Goal: Task Accomplishment & Management: Use online tool/utility

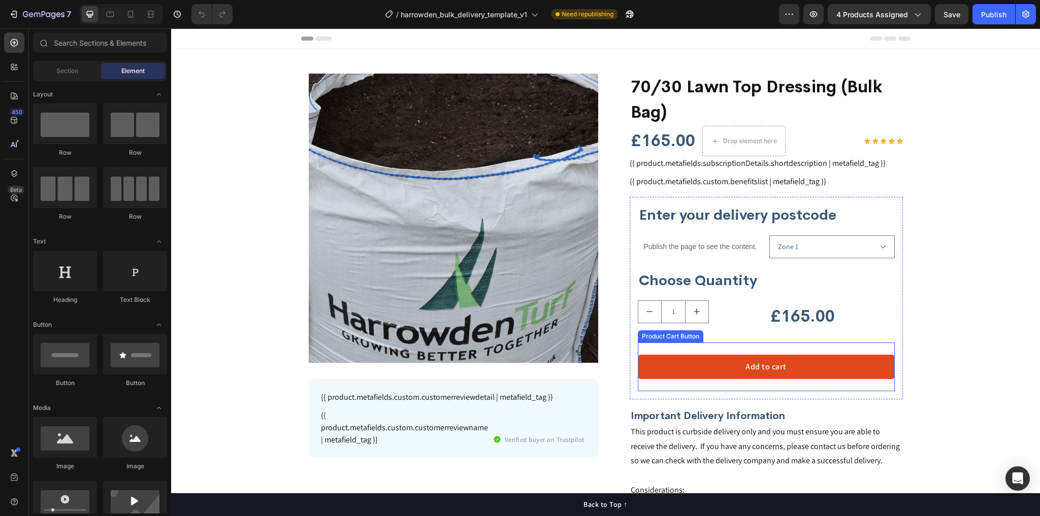
click at [736, 362] on button "Add to cart" at bounding box center [766, 367] width 257 height 24
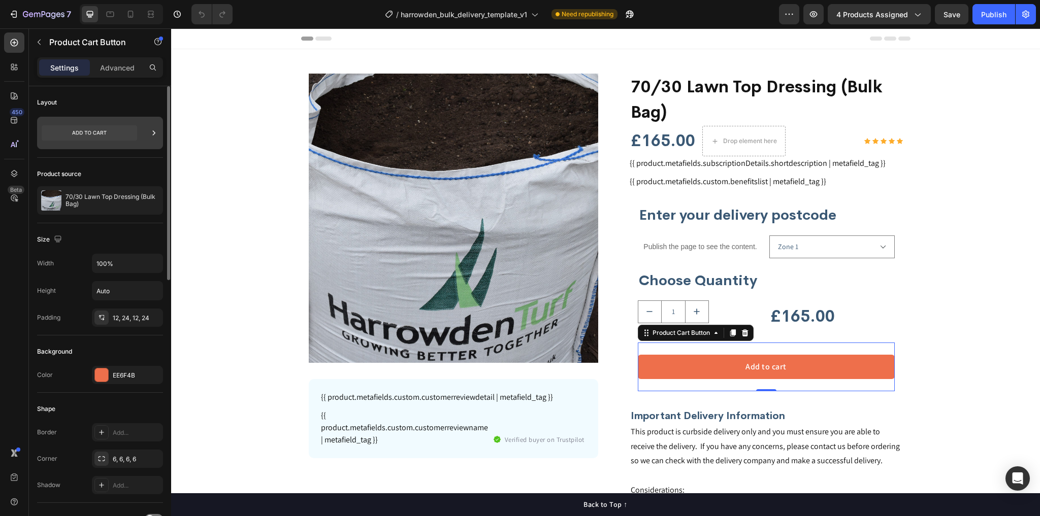
click at [148, 131] on div at bounding box center [100, 133] width 126 height 32
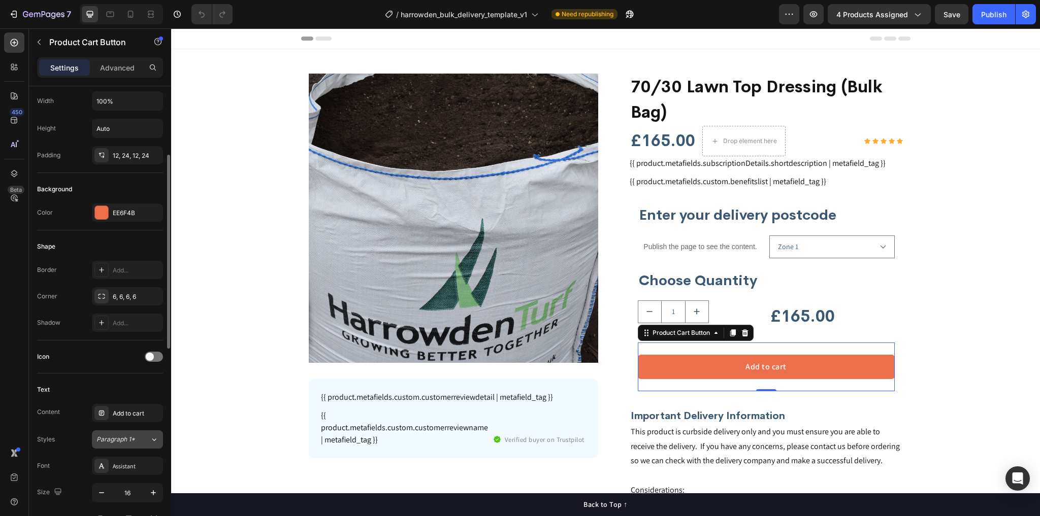
scroll to position [325, 0]
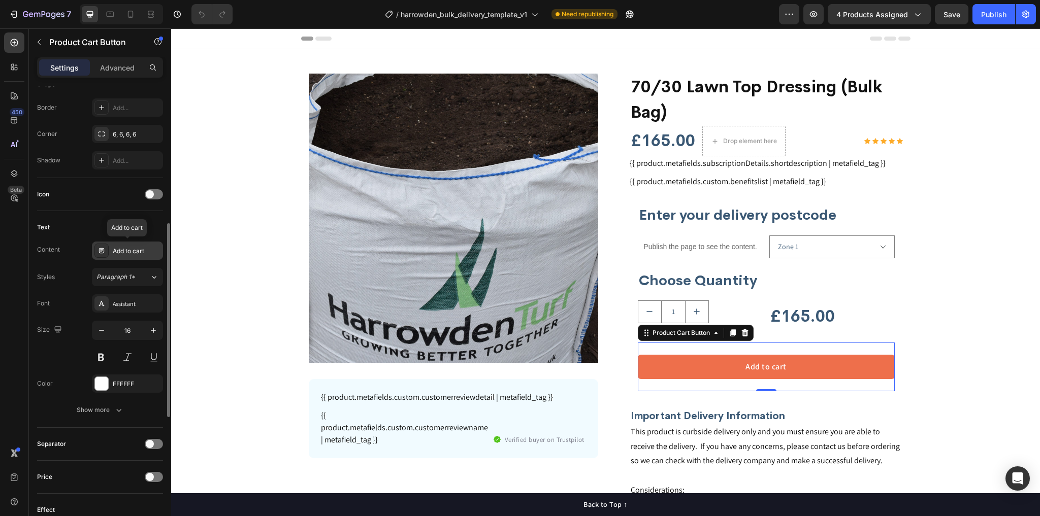
click at [138, 249] on div "Add to cart" at bounding box center [137, 251] width 48 height 9
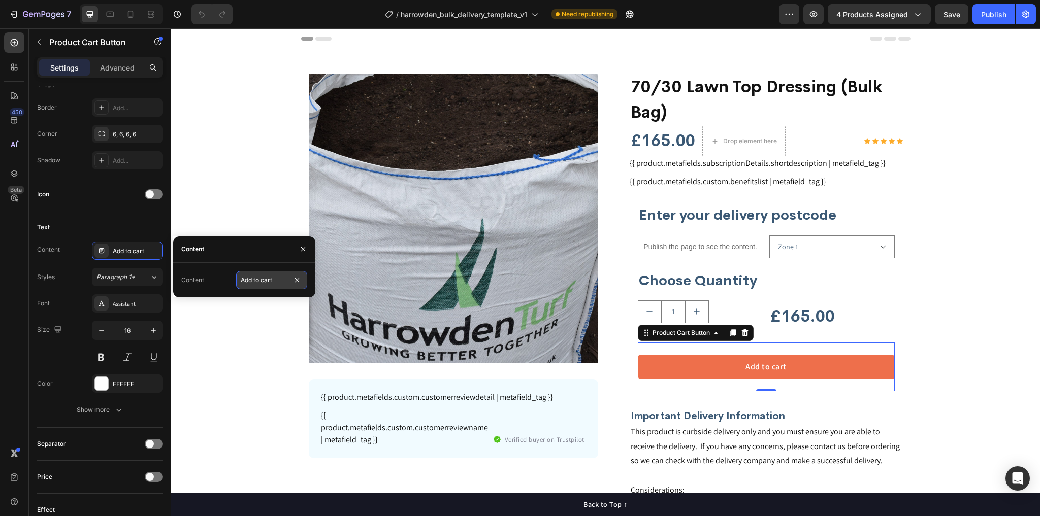
click at [262, 278] on input "Add to cart" at bounding box center [271, 280] width 71 height 18
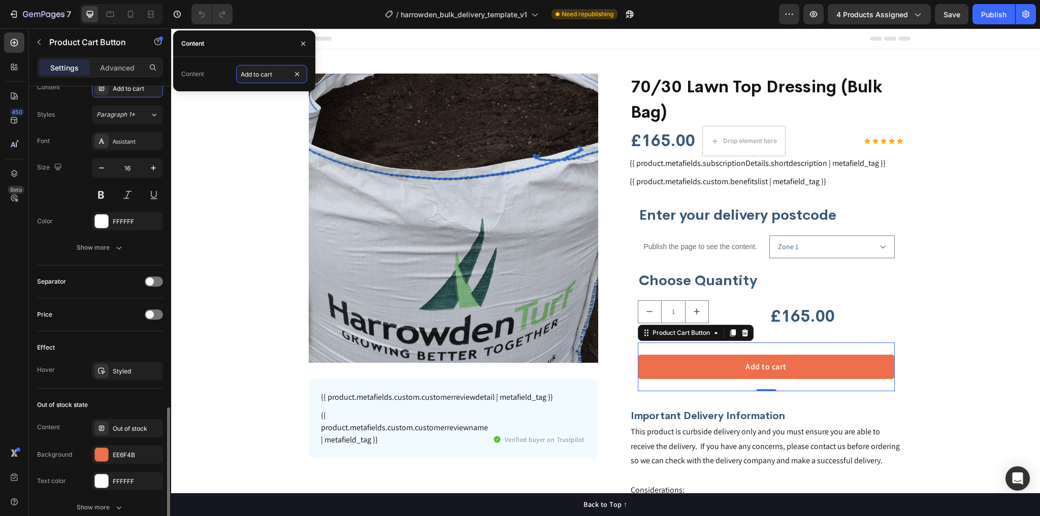
scroll to position [627, 0]
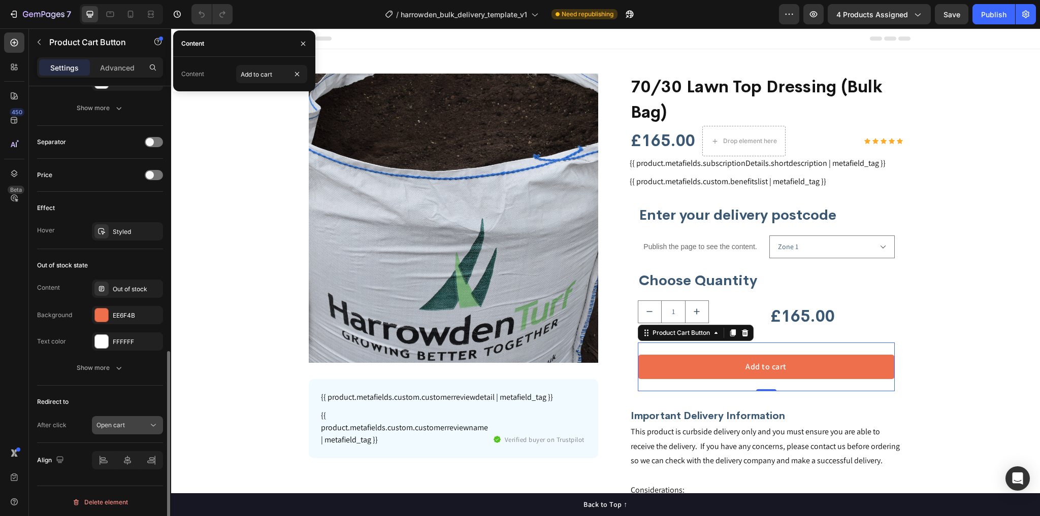
click at [119, 423] on span "Open cart" at bounding box center [110, 425] width 28 height 8
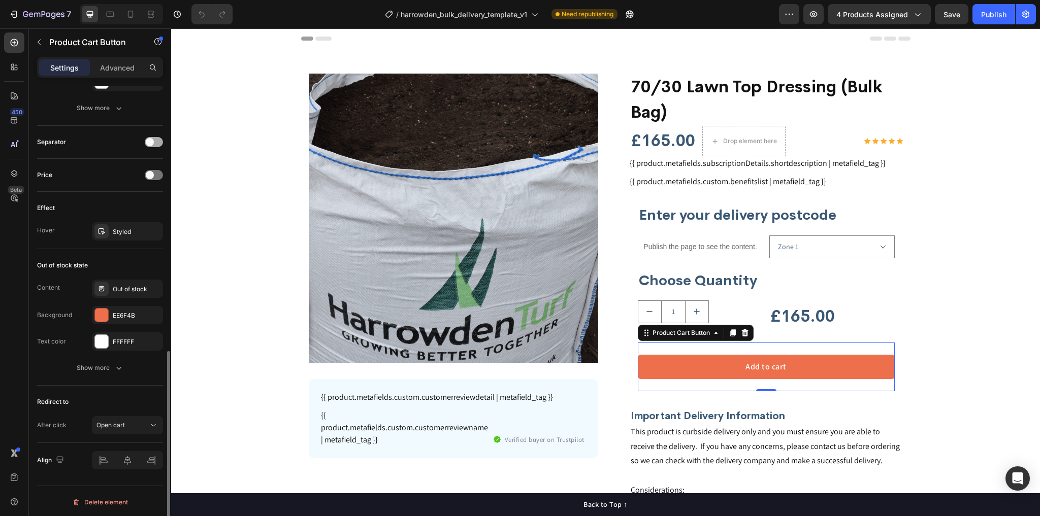
click at [151, 140] on span at bounding box center [150, 142] width 8 height 8
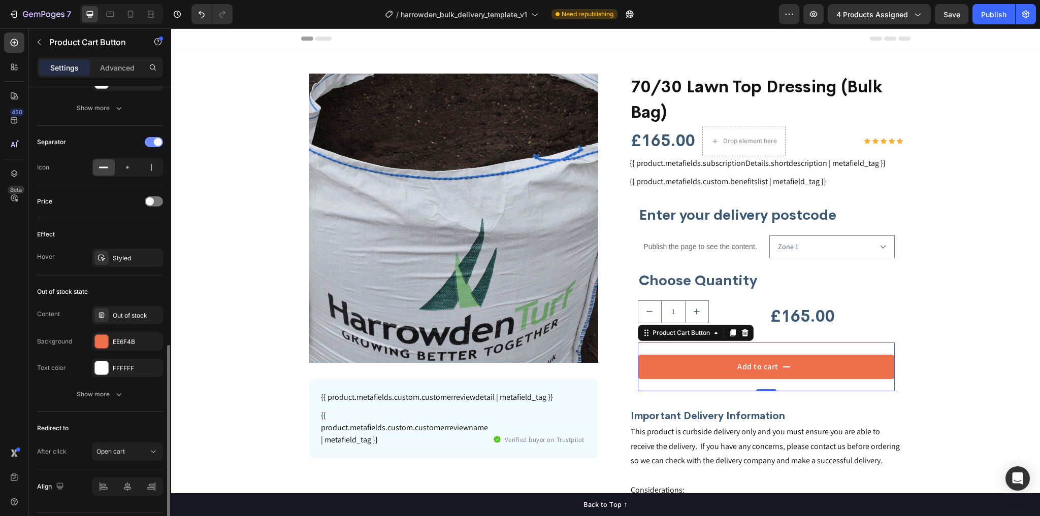
click at [151, 140] on div at bounding box center [154, 142] width 18 height 10
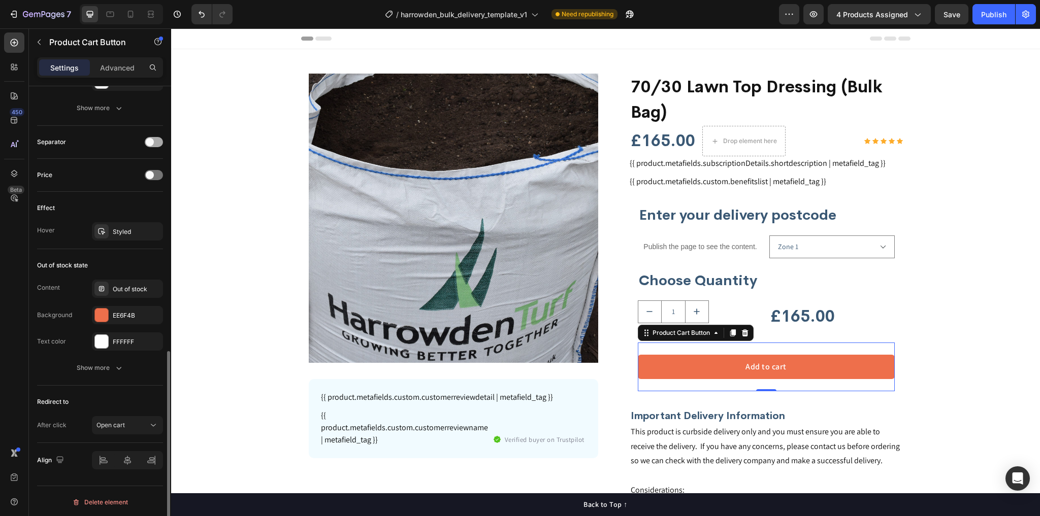
click at [151, 140] on span at bounding box center [150, 142] width 8 height 8
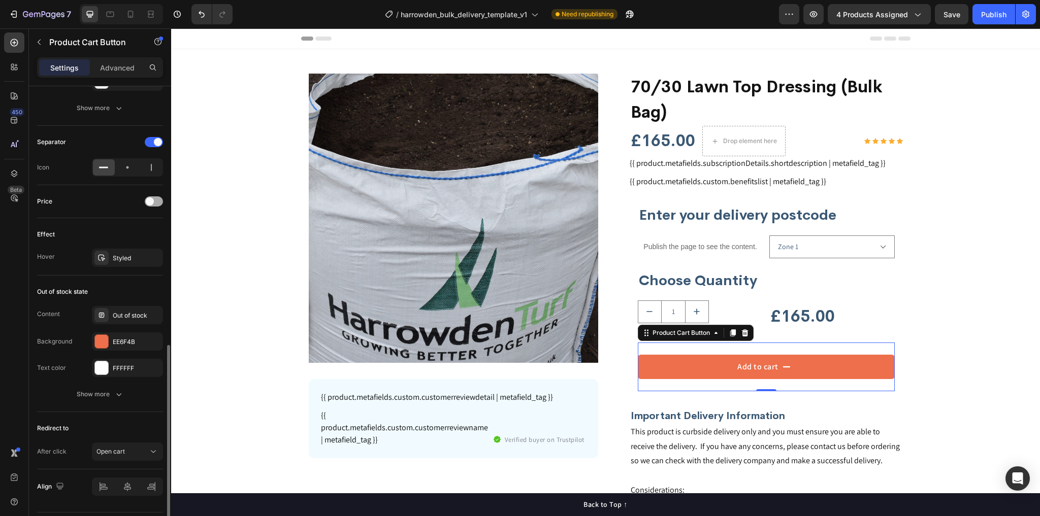
click at [155, 197] on div at bounding box center [154, 202] width 18 height 10
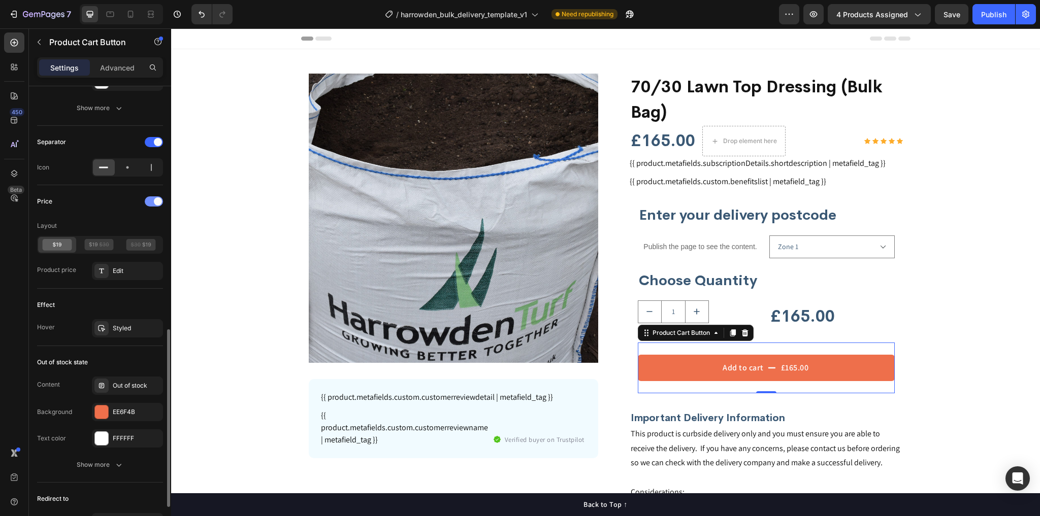
click at [156, 198] on span at bounding box center [158, 202] width 8 height 8
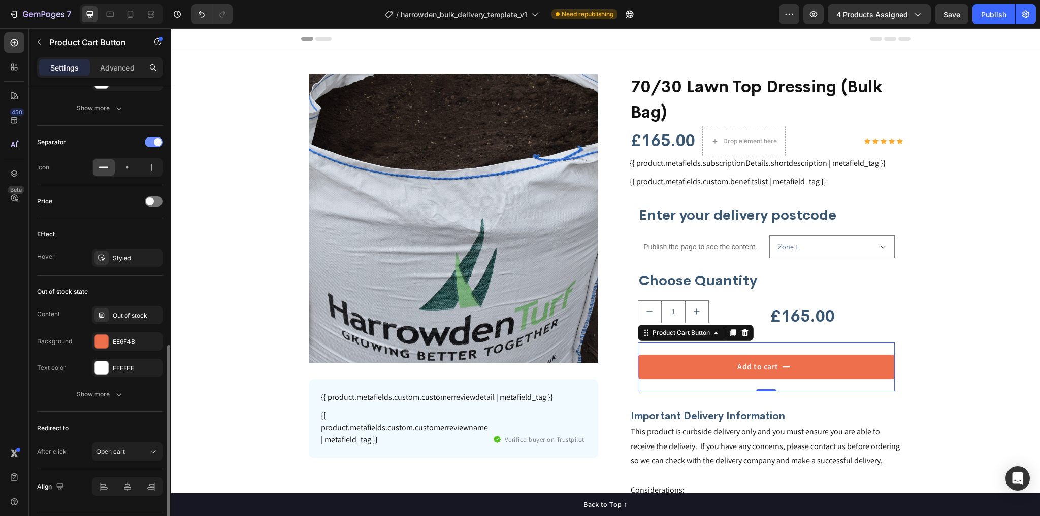
click at [157, 141] on span at bounding box center [158, 142] width 8 height 8
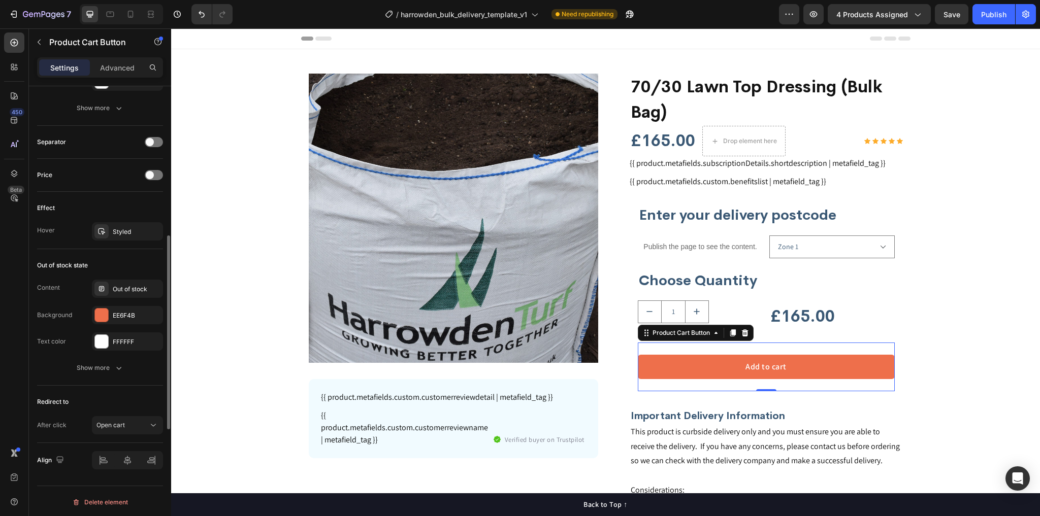
scroll to position [546, 0]
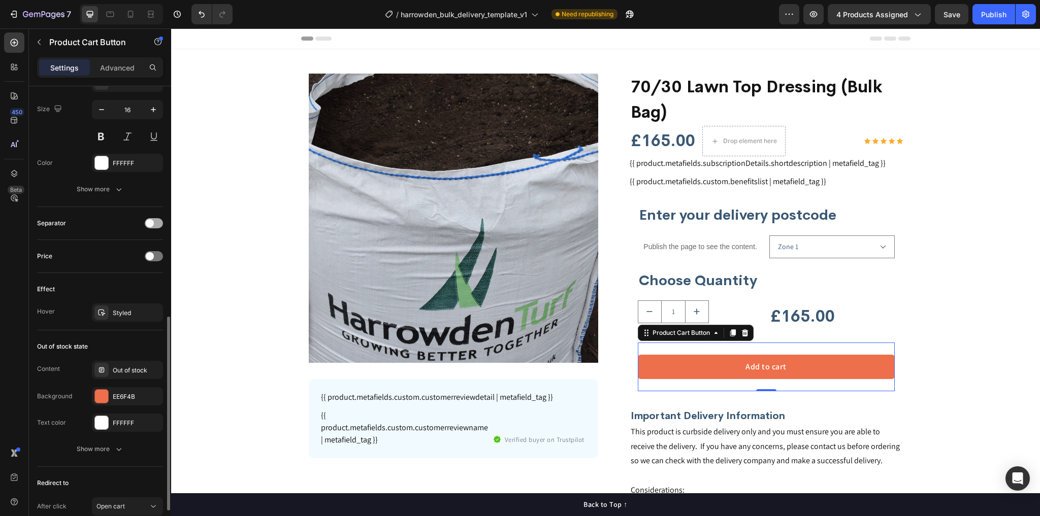
click at [154, 222] on div at bounding box center [154, 223] width 18 height 10
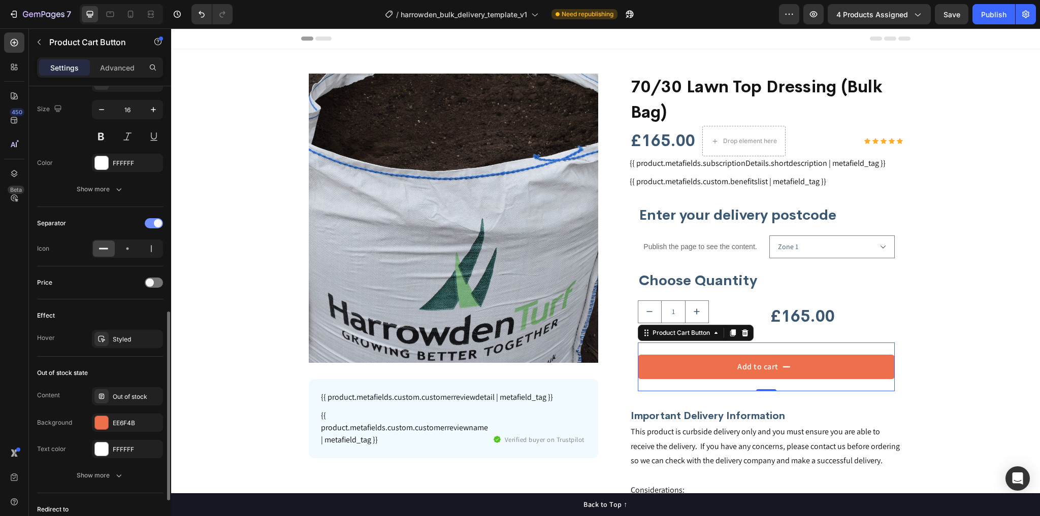
click at [154, 224] on span at bounding box center [158, 223] width 8 height 8
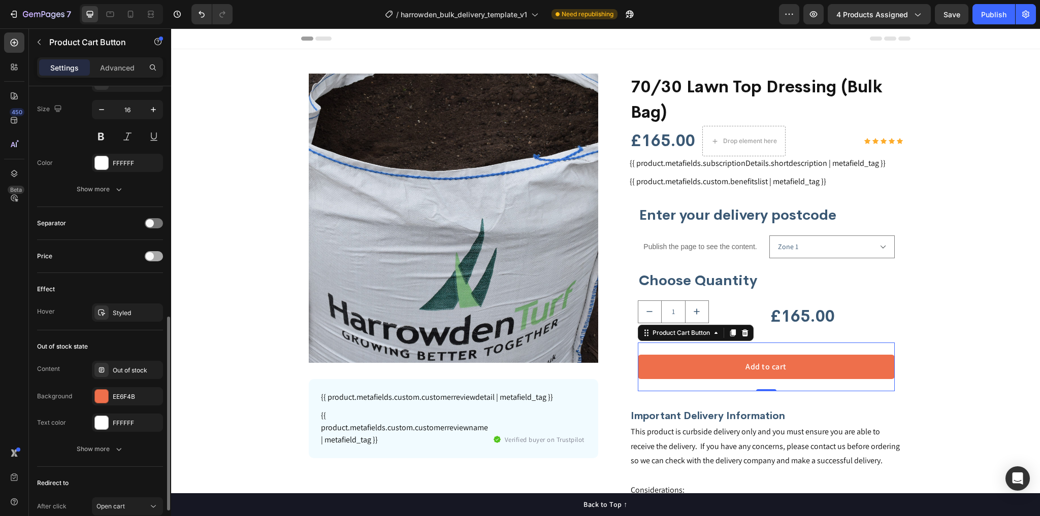
click at [154, 256] on div at bounding box center [154, 256] width 18 height 10
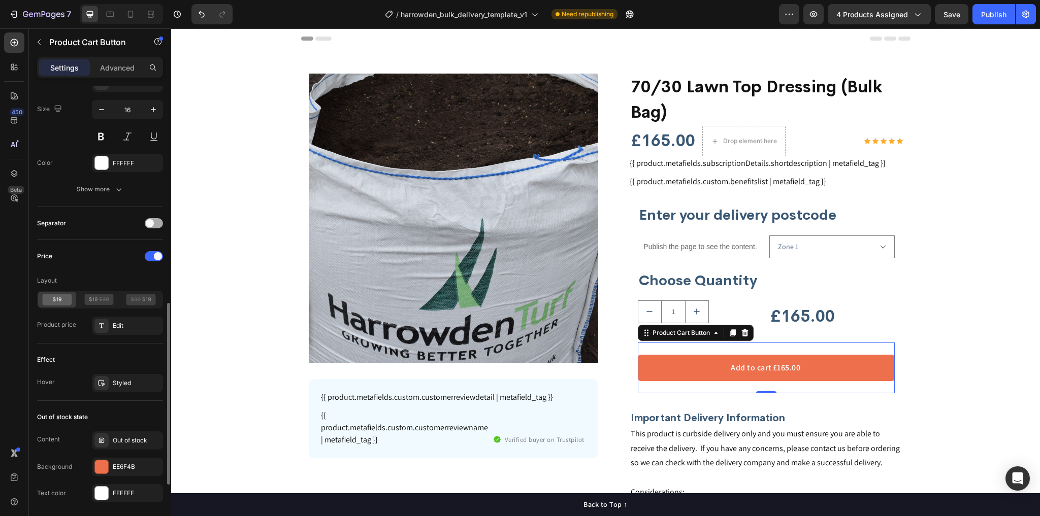
click at [150, 219] on span at bounding box center [150, 223] width 8 height 8
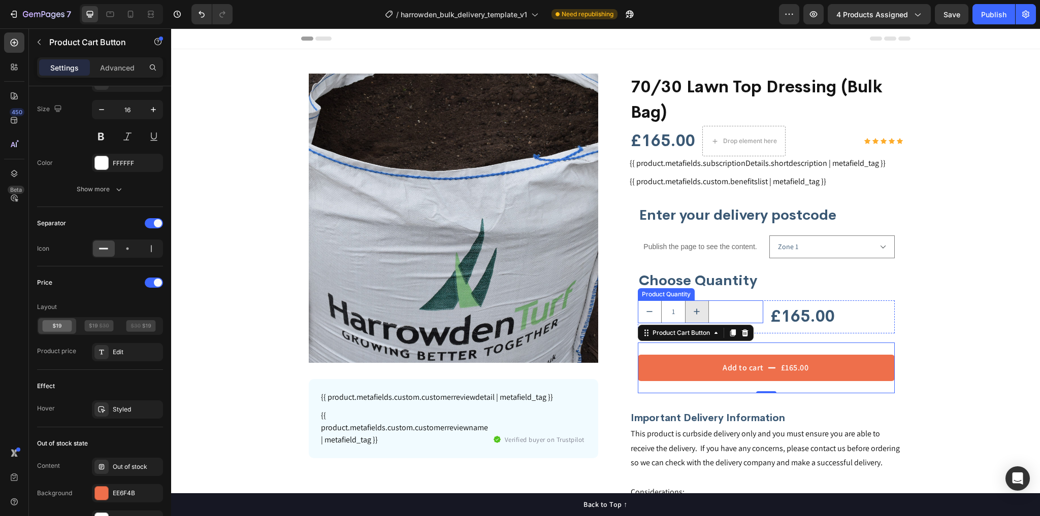
click at [699, 309] on button "increment" at bounding box center [697, 312] width 23 height 22
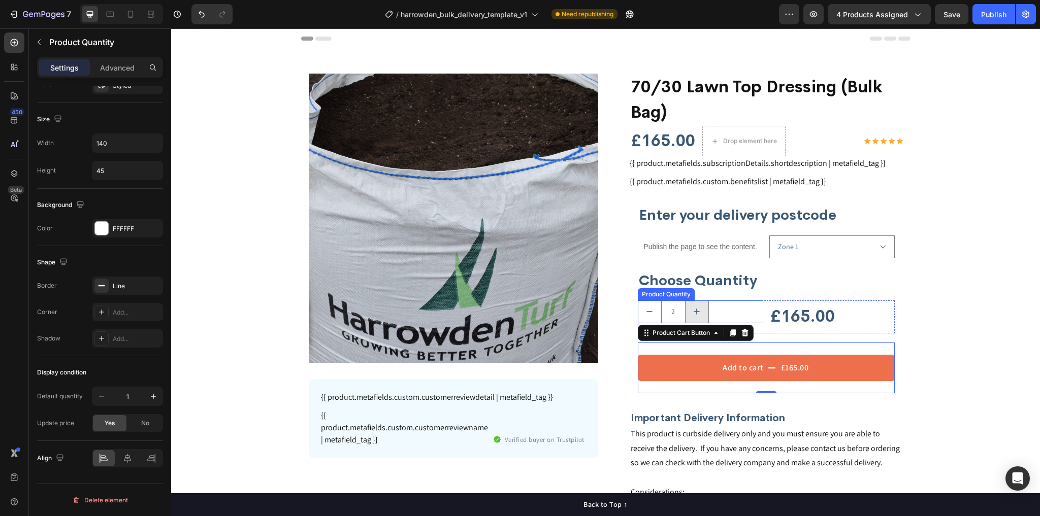
scroll to position [0, 0]
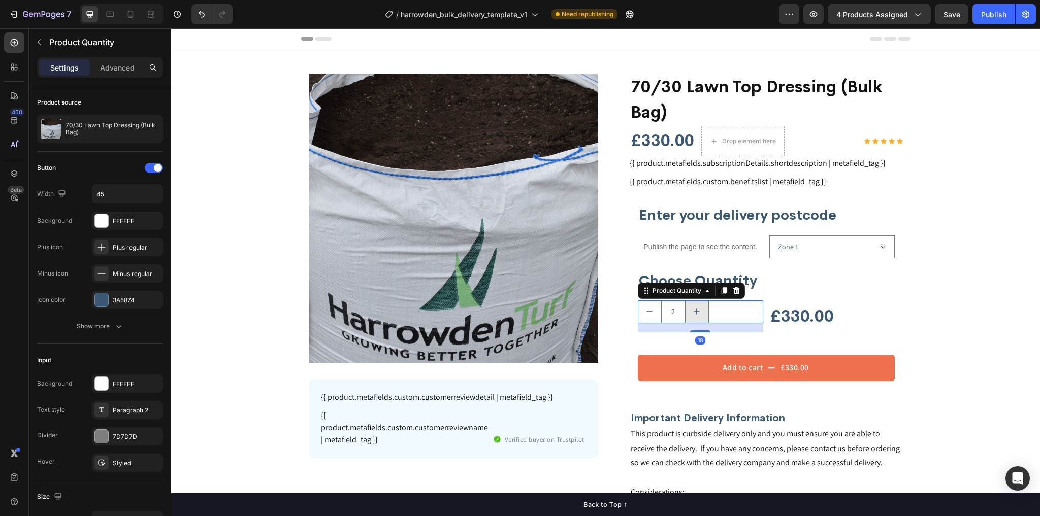
click at [699, 309] on button "increment" at bounding box center [697, 312] width 23 height 22
click at [811, 240] on select "Zone 1 Zone 2 Zone 3 Zone 4 Zone 5 Zone 6 Zone 7 Zone 8 Zone 9" at bounding box center [831, 247] width 125 height 23
type input "1"
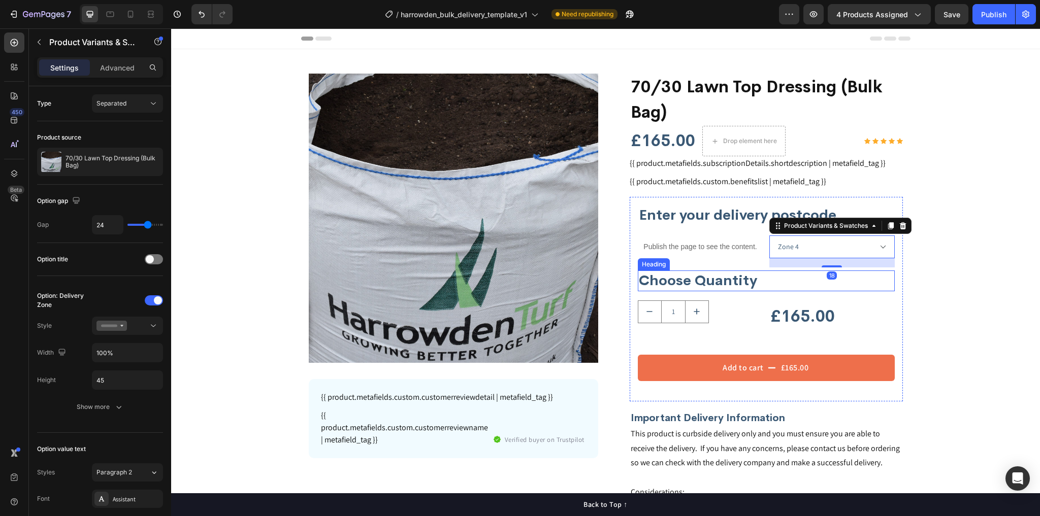
click at [769, 236] on select "Zone 1 Zone 2 Zone 3 Zone 4 Zone 5 Zone 6 Zone 7 Zone 8 Zone 9" at bounding box center [831, 247] width 125 height 23
click at [836, 244] on select "Zone 1 Zone 2 Zone 3 Zone 4 Zone 5 Zone 6 Zone 7 Zone 8 Zone 9" at bounding box center [831, 247] width 125 height 23
click at [769, 236] on select "Zone 1 Zone 2 Zone 3 Zone 4 Zone 5 Zone 6 Zone 7 Zone 8 Zone 9" at bounding box center [831, 247] width 125 height 23
click at [810, 252] on select "Zone 1 Zone 2 Zone 3 Zone 4 Zone 5 Zone 6 Zone 7 Zone 8 Zone 9" at bounding box center [831, 247] width 125 height 23
click at [769, 236] on select "Zone 1 Zone 2 Zone 3 Zone 4 Zone 5 Zone 6 Zone 7 Zone 8 Zone 9" at bounding box center [831, 247] width 125 height 23
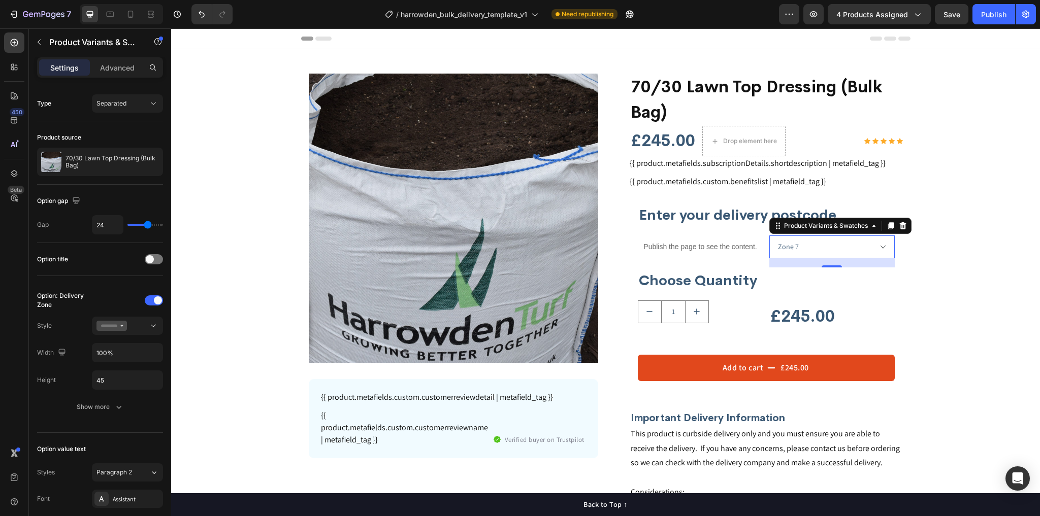
select select "Zone 9"
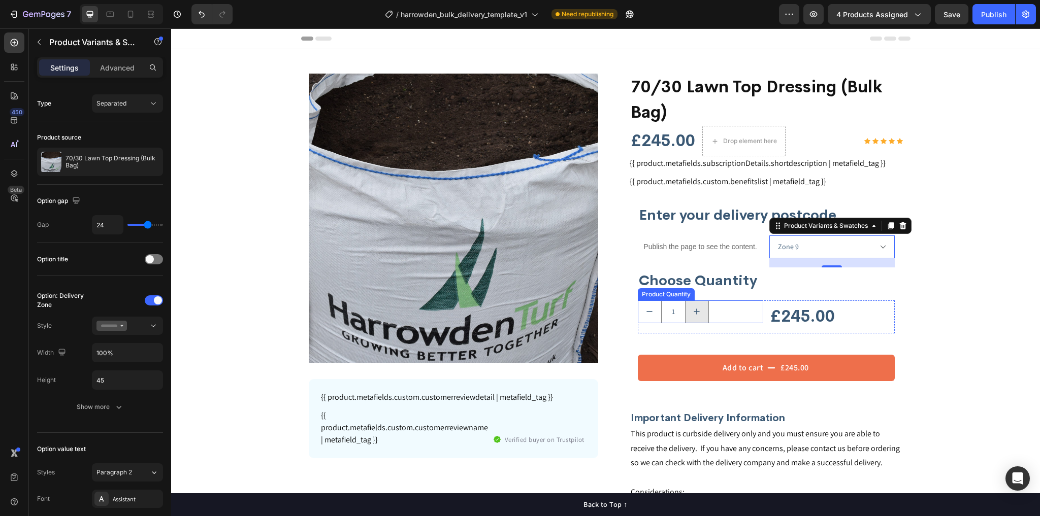
click at [692, 313] on icon "increment" at bounding box center [697, 312] width 10 height 10
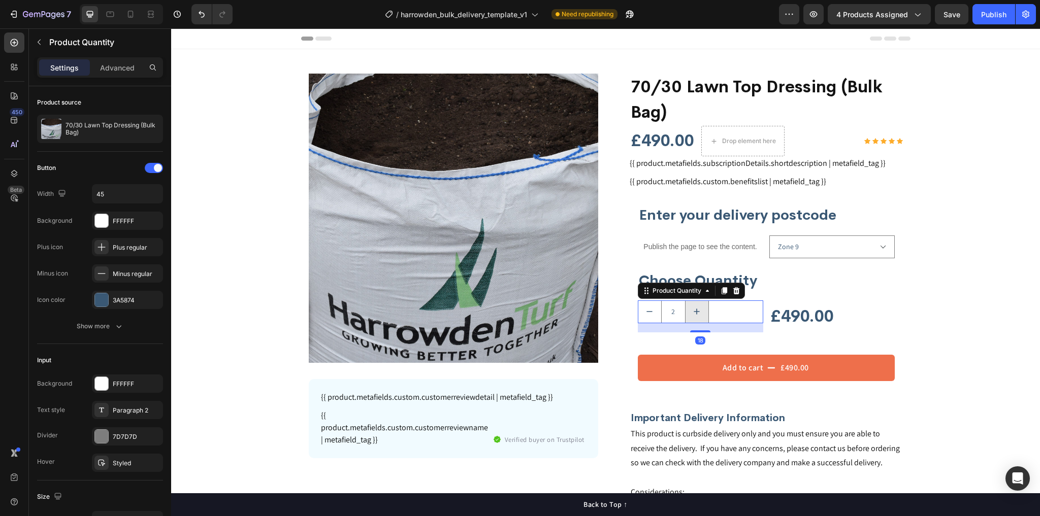
click at [692, 313] on icon "increment" at bounding box center [697, 312] width 10 height 10
type input "3"
click at [988, 17] on div "Publish" at bounding box center [993, 14] width 25 height 11
click at [707, 213] on h2 "Enter your delivery postcode" at bounding box center [766, 215] width 257 height 20
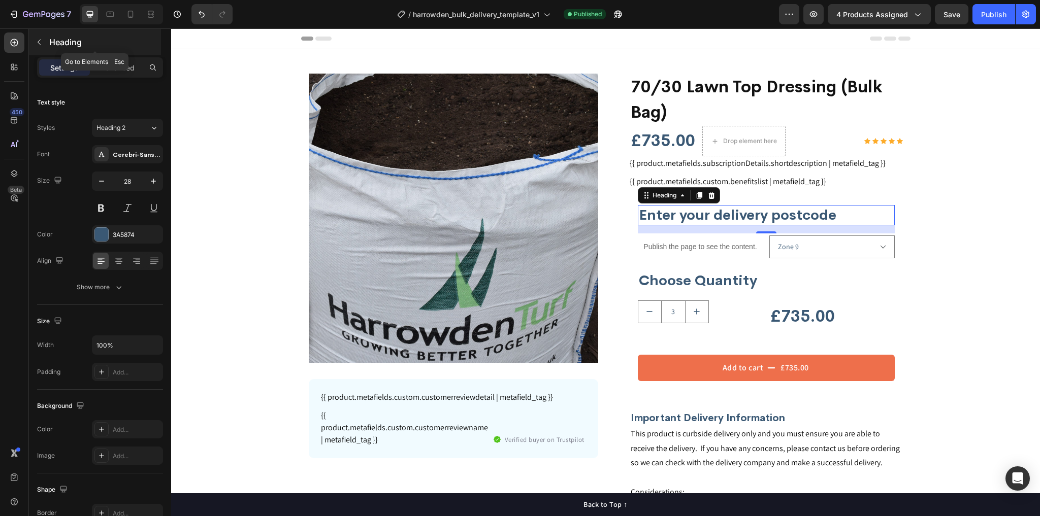
click at [39, 44] on icon "button" at bounding box center [39, 43] width 3 height 6
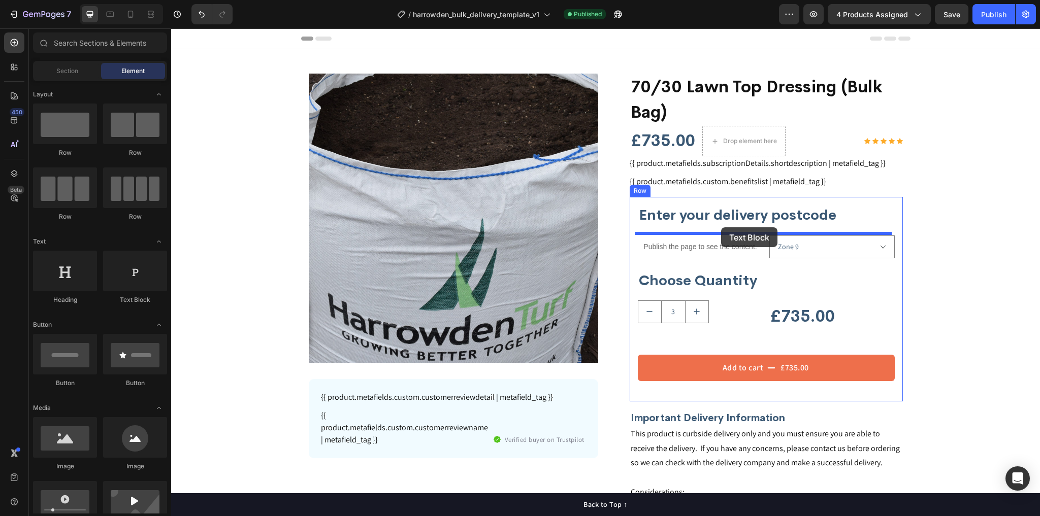
drag, startPoint x: 316, startPoint y: 303, endPoint x: 721, endPoint y: 227, distance: 412.1
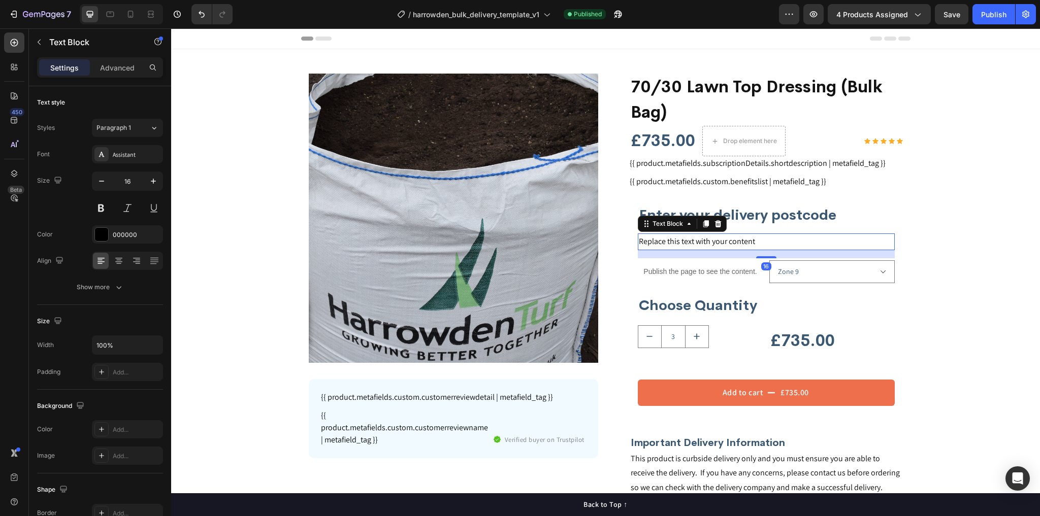
click at [719, 239] on div "Replace this text with your content" at bounding box center [766, 242] width 257 height 17
click at [719, 239] on p "Replace this text with your content" at bounding box center [766, 242] width 255 height 15
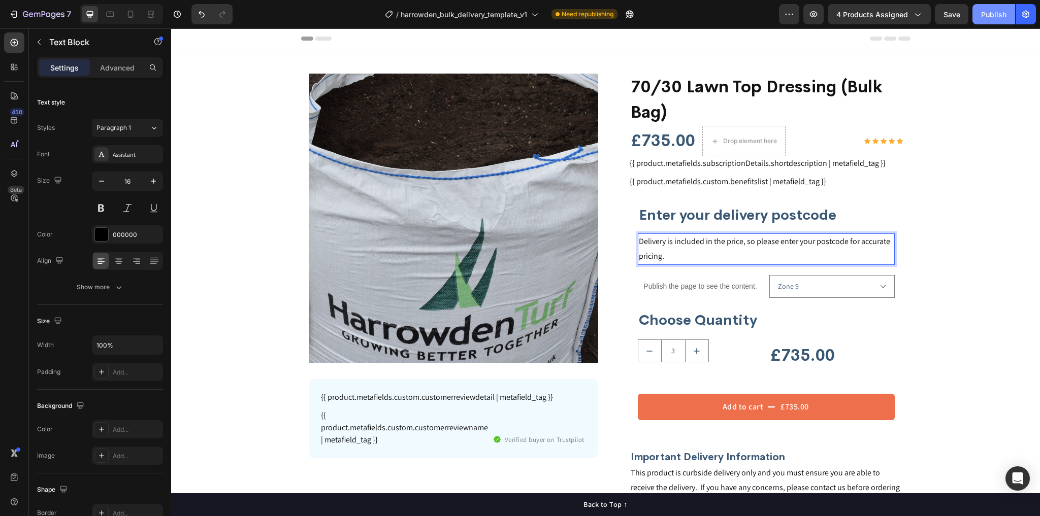
click at [993, 16] on div "Publish" at bounding box center [993, 14] width 25 height 11
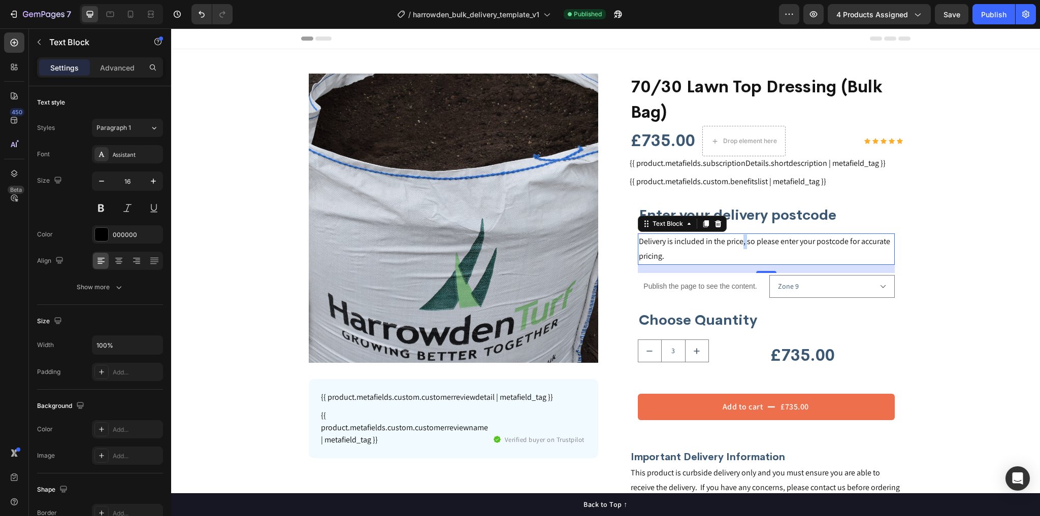
click at [738, 247] on p "Delivery is included in the price, so please enter your postcode for accurate p…" at bounding box center [766, 249] width 255 height 29
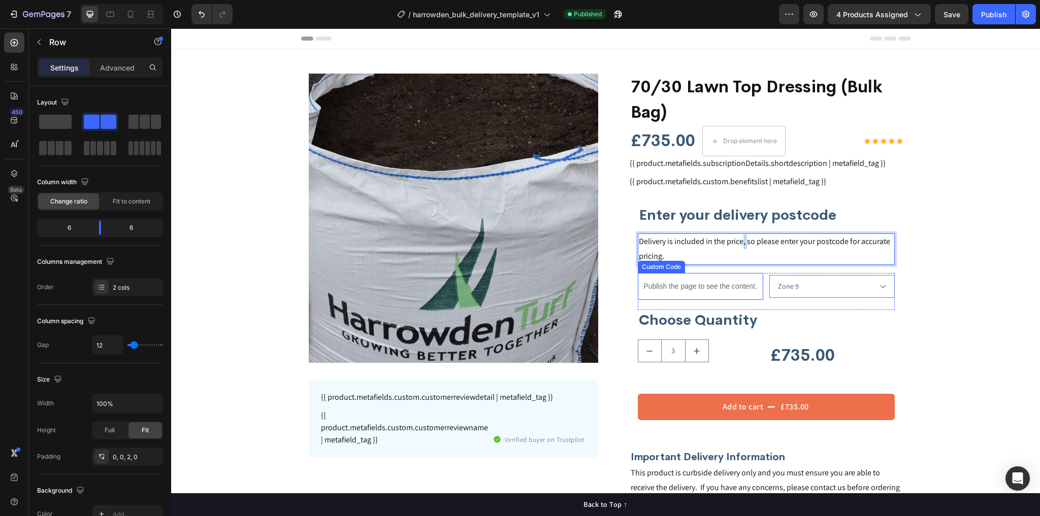
click at [728, 307] on div "Publish the page to see the content. Custom Code" at bounding box center [700, 291] width 125 height 36
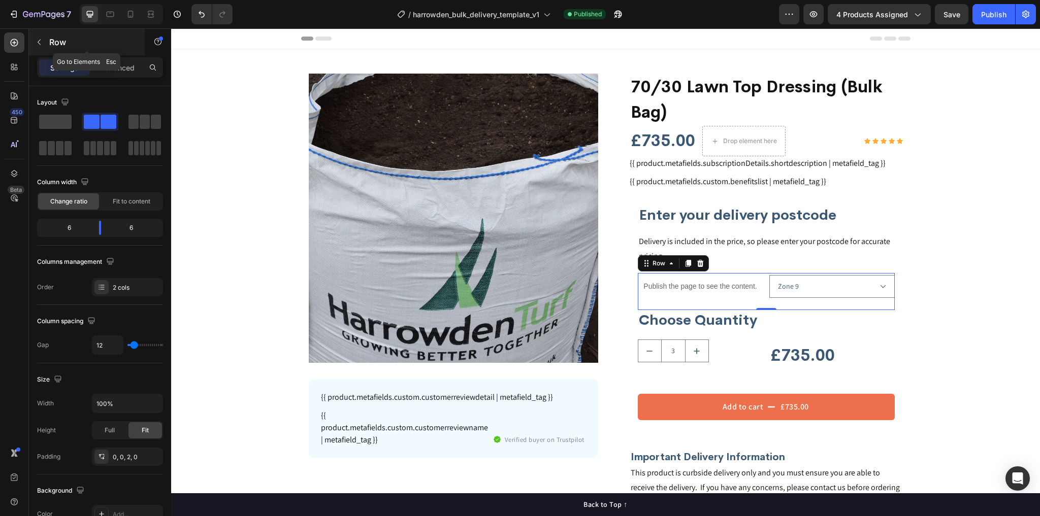
click at [44, 43] on button "button" at bounding box center [39, 42] width 16 height 16
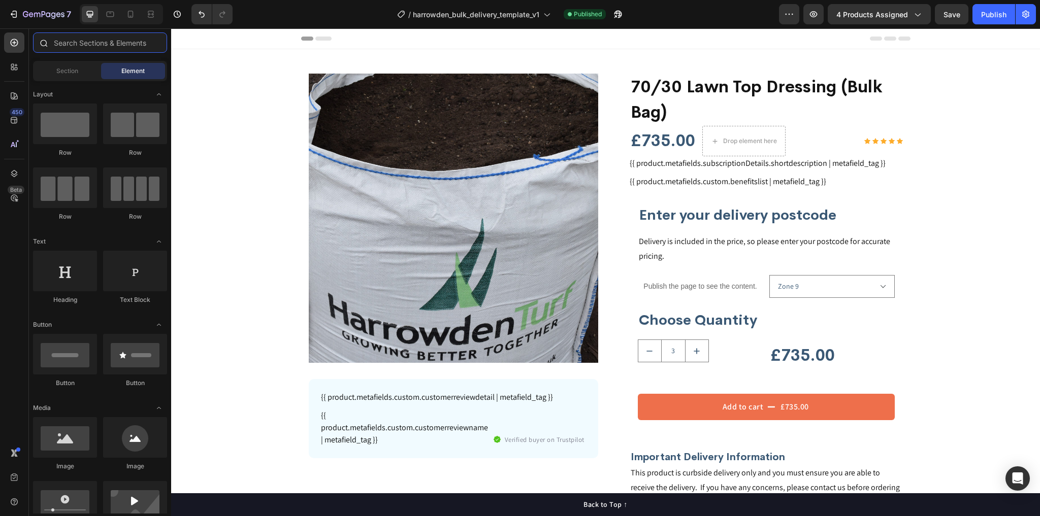
click at [85, 41] on input "text" at bounding box center [100, 42] width 134 height 20
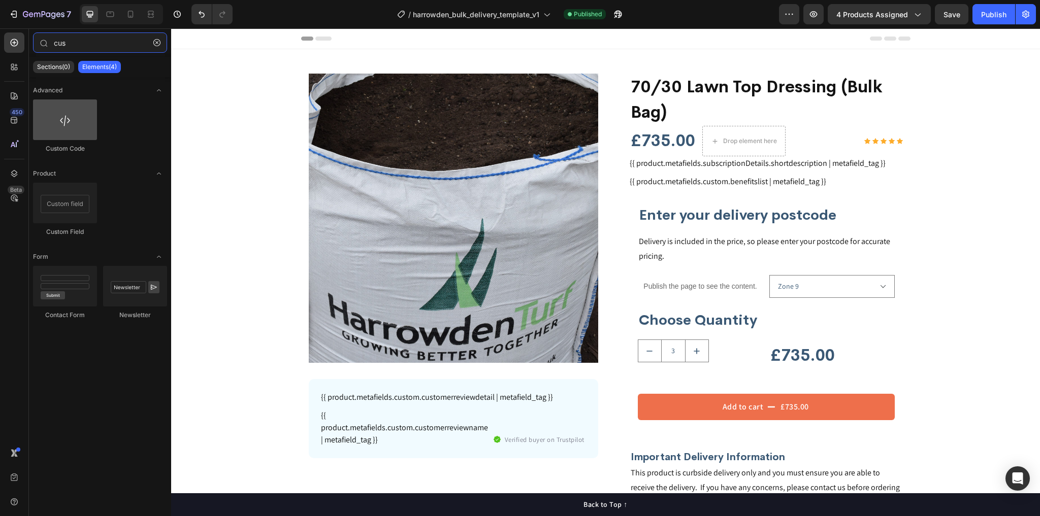
type input "cus"
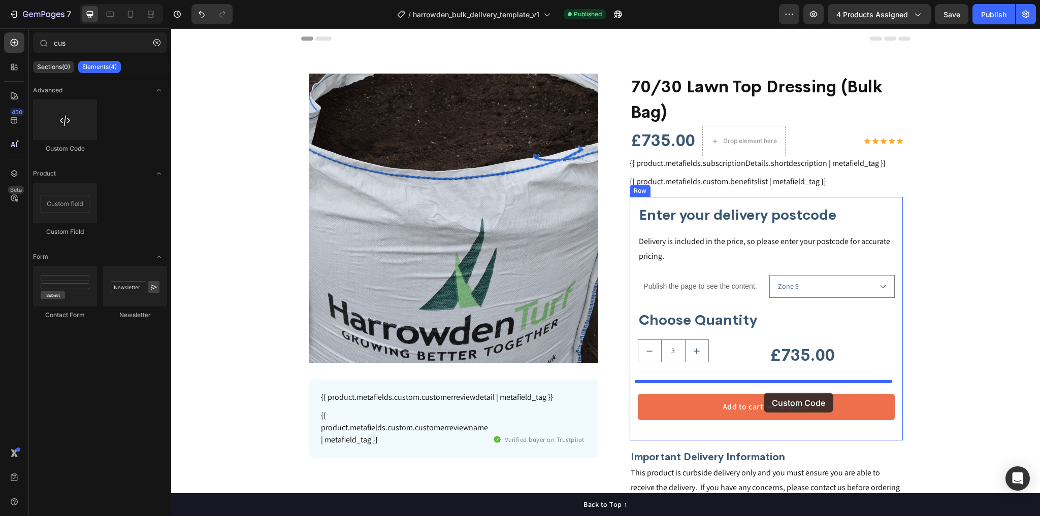
drag, startPoint x: 252, startPoint y: 152, endPoint x: 764, endPoint y: 393, distance: 565.8
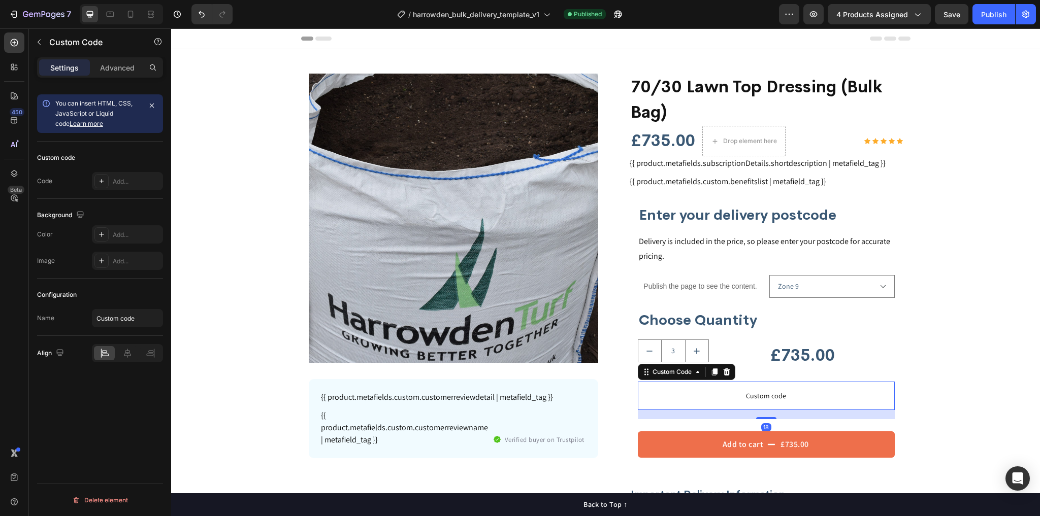
click at [717, 391] on span "Custom code" at bounding box center [766, 396] width 257 height 12
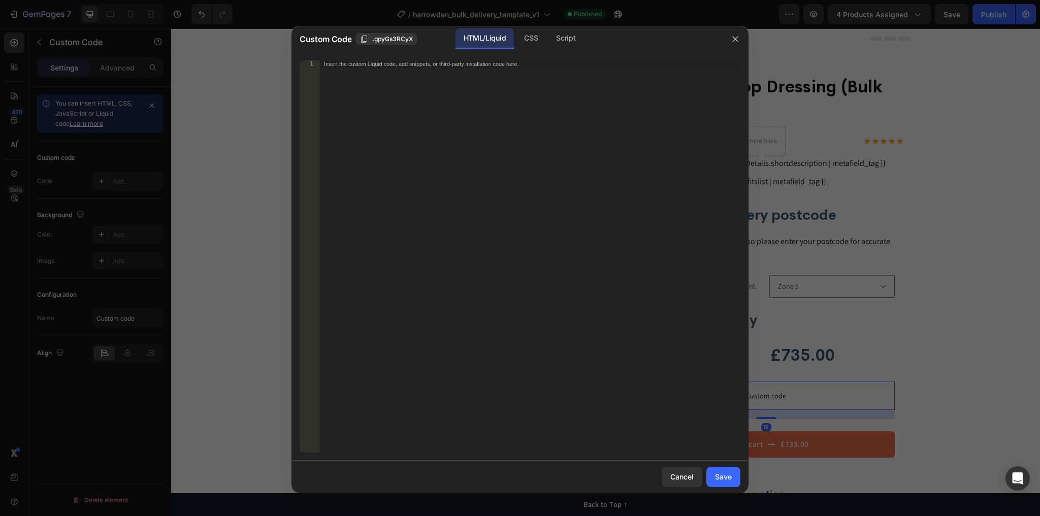
click at [567, 287] on div "Insert the custom Liquid code, add snippets, or third-party installation code h…" at bounding box center [530, 263] width 420 height 407
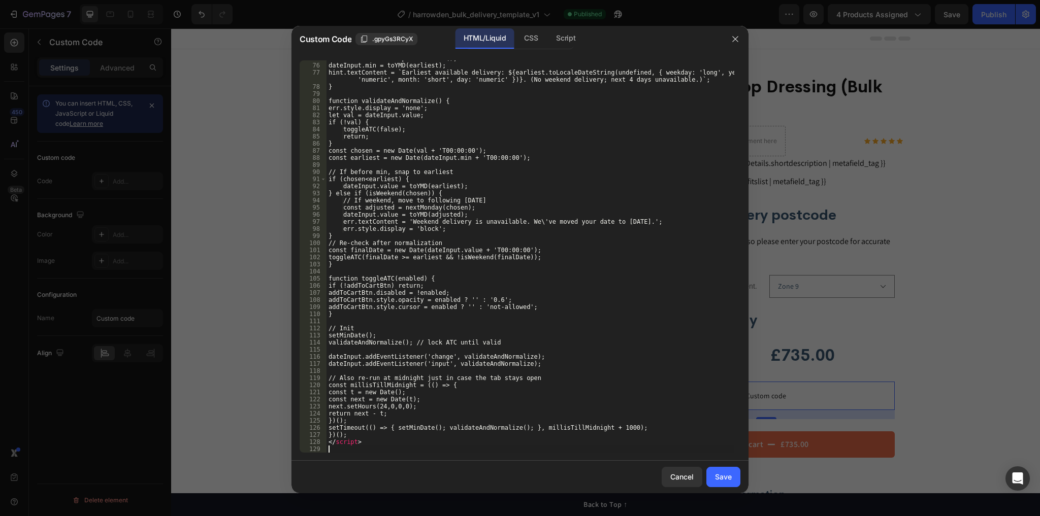
scroll to position [538, 0]
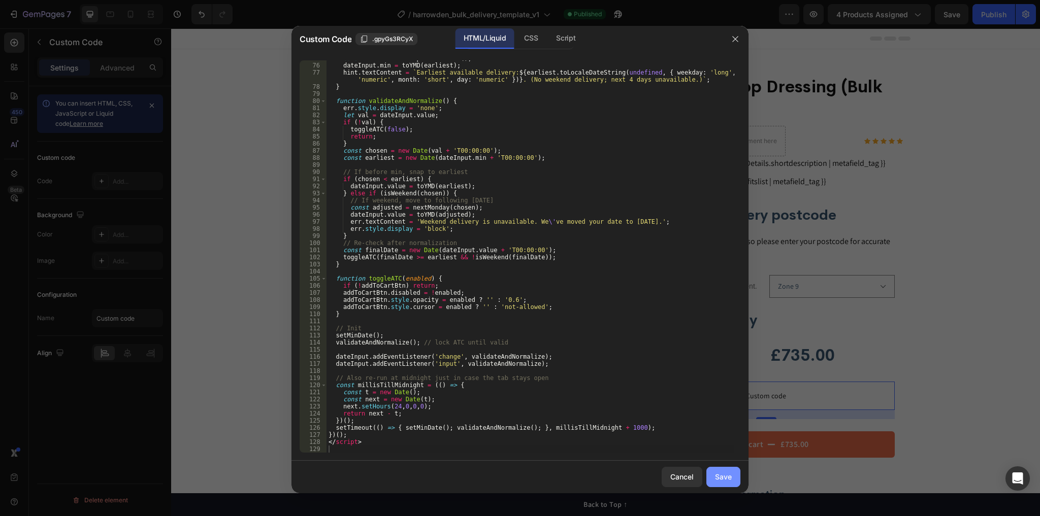
click at [721, 477] on div "Save" at bounding box center [723, 477] width 17 height 11
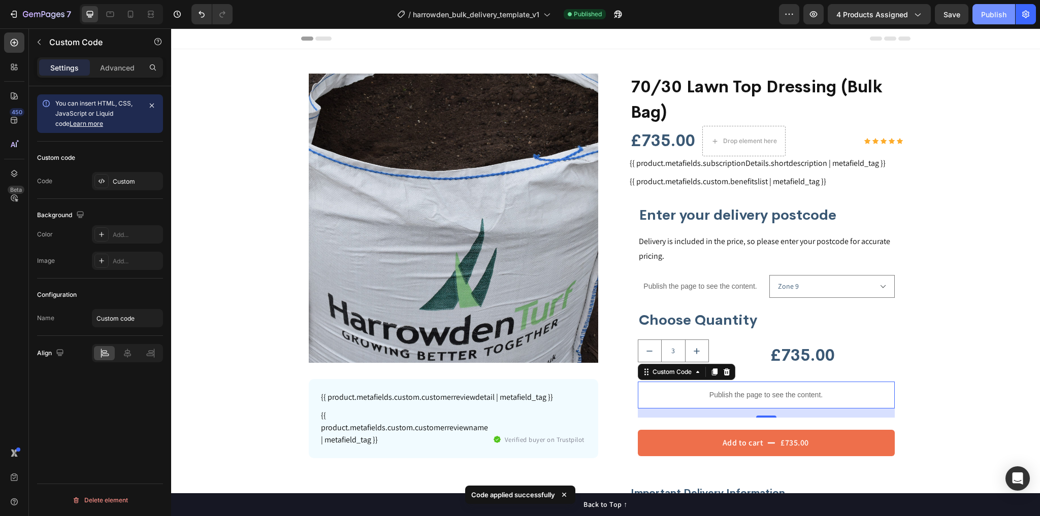
click at [993, 18] on div "Publish" at bounding box center [993, 14] width 25 height 11
click at [126, 12] on icon at bounding box center [130, 14] width 10 height 10
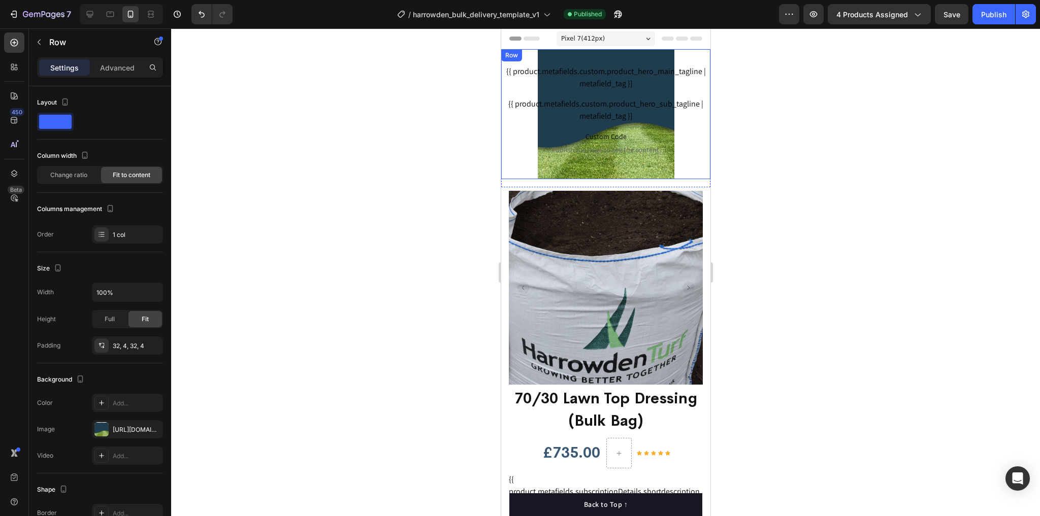
click at [681, 56] on div "{{ product.metafields.custom.product_hero_main_tagline | metafield_tag }} Custo…" at bounding box center [605, 114] width 209 height 130
click at [562, 56] on icon at bounding box center [563, 59] width 8 height 8
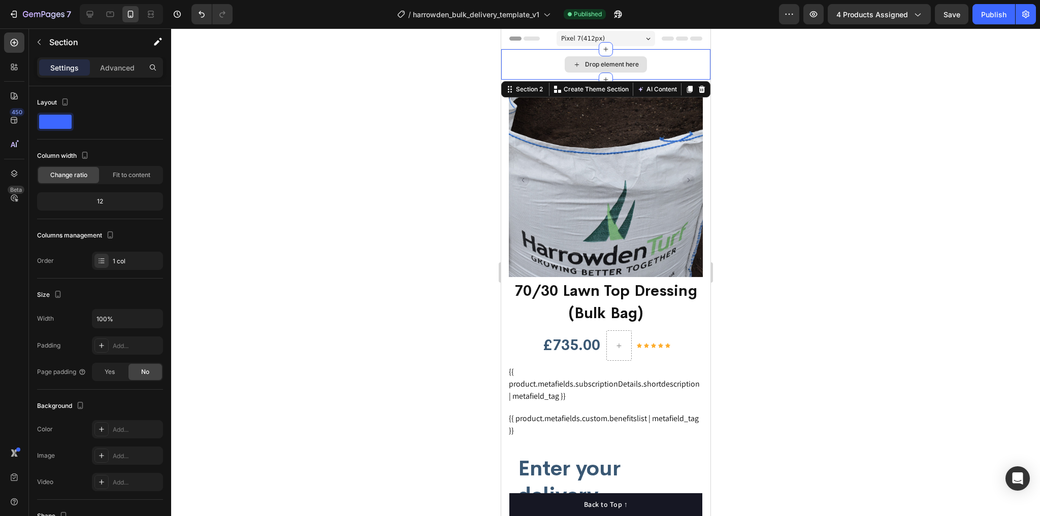
click at [672, 57] on div "Drop element here" at bounding box center [605, 64] width 209 height 30
click at [698, 87] on icon at bounding box center [701, 89] width 7 height 7
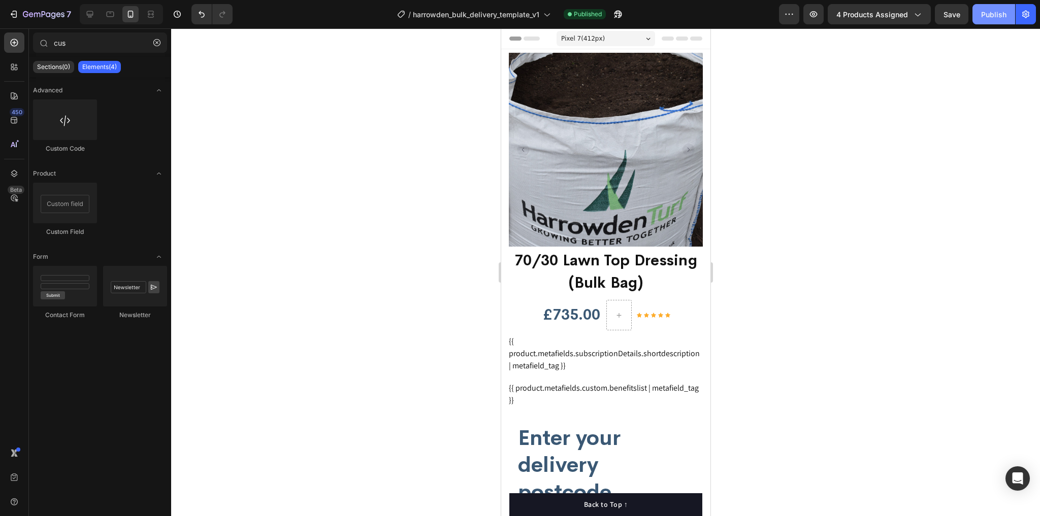
click at [1008, 11] on button "Publish" at bounding box center [993, 14] width 43 height 20
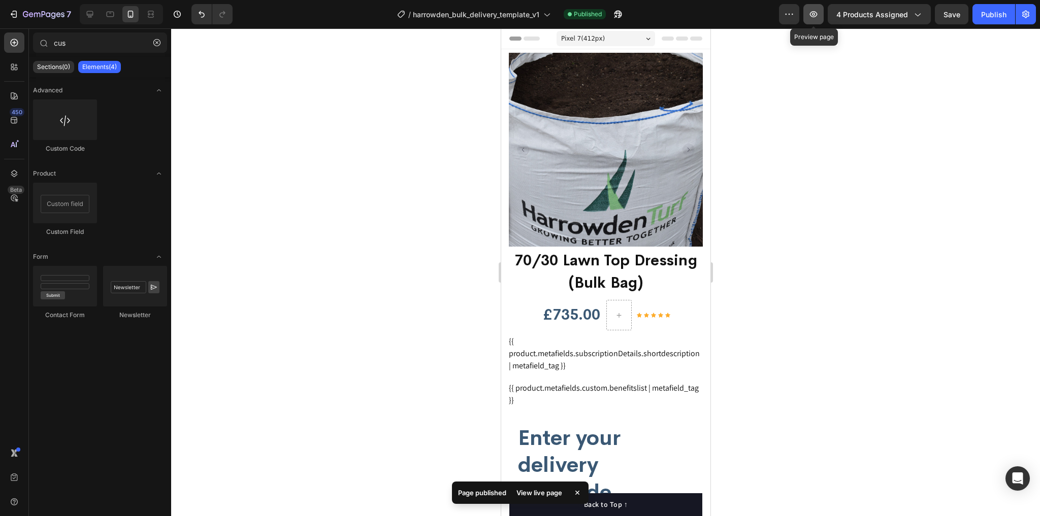
click at [815, 17] on icon "button" at bounding box center [813, 14] width 10 height 10
